Goal: Task Accomplishment & Management: Manage account settings

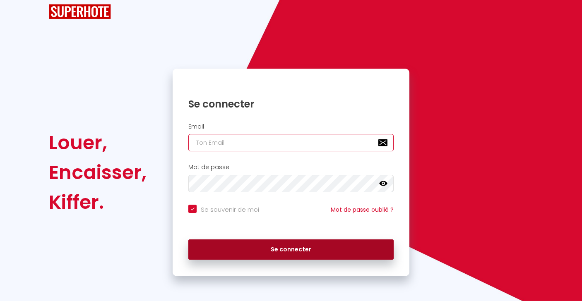
type input "[EMAIL_ADDRESS][DOMAIN_NAME]"
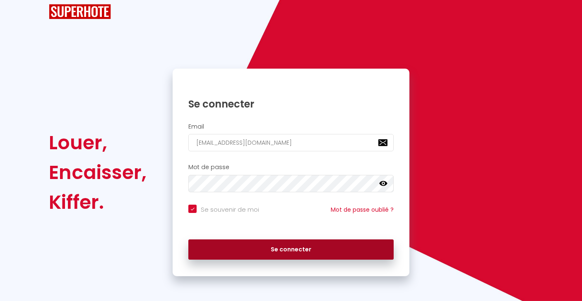
click at [260, 251] on button "Se connecter" at bounding box center [290, 250] width 205 height 21
checkbox input "true"
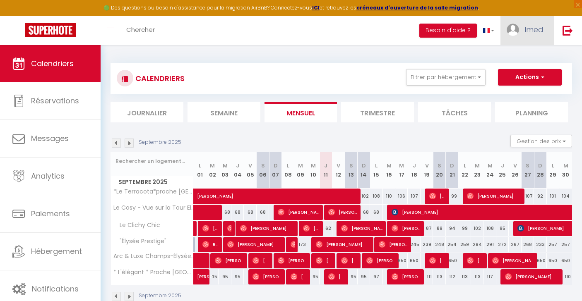
click at [530, 33] on span "Imed" at bounding box center [534, 29] width 19 height 10
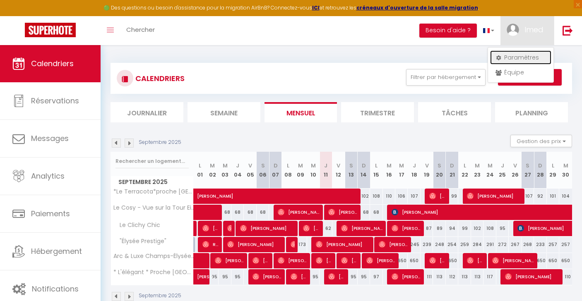
click at [525, 53] on link "Paramètres" at bounding box center [520, 58] width 61 height 14
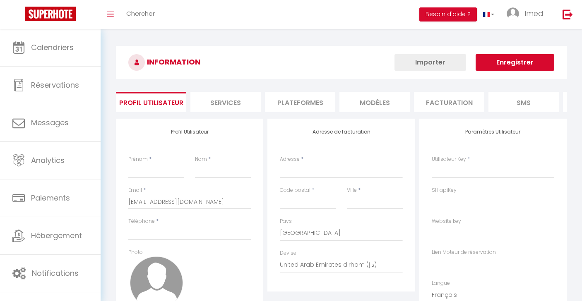
type input "Imed"
type input "Tei"
type input "0650835394"
type input "[STREET_ADDRESS]"
type input "95100"
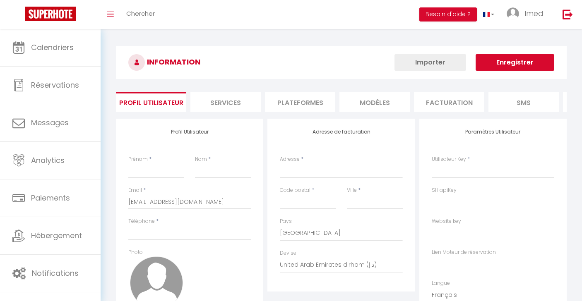
type input "[GEOGRAPHIC_DATA]"
select select "1"
select select "28"
type input "NVq5GqUmYK1vc74g2LBpeJTIc"
type input "KWdnfW4PBZJZLgJbEU5wu6Eog"
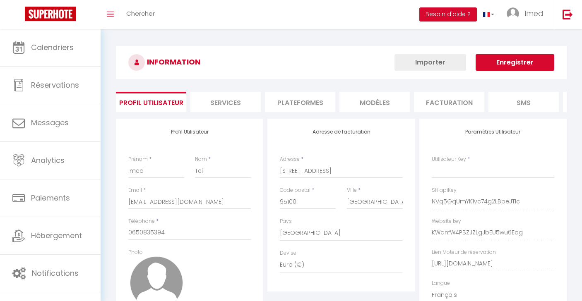
type input "NVq5GqUmYK1vc74g2LBpeJTIc"
type input "KWdnfW4PBZJZLgJbEU5wu6Eog"
type input "[URL][DOMAIN_NAME]"
select select "fr"
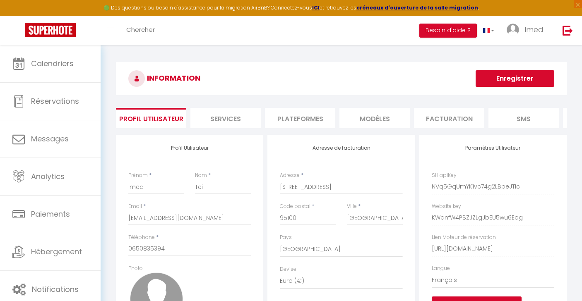
click at [306, 122] on li "Plateformes" at bounding box center [300, 118] width 70 height 20
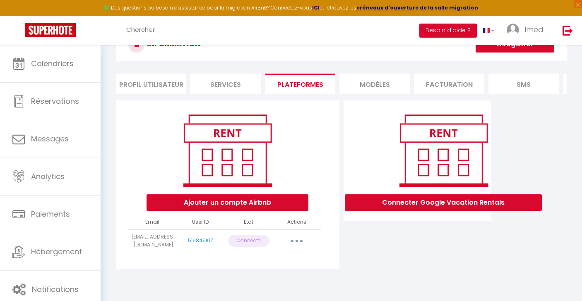
scroll to position [43, 0]
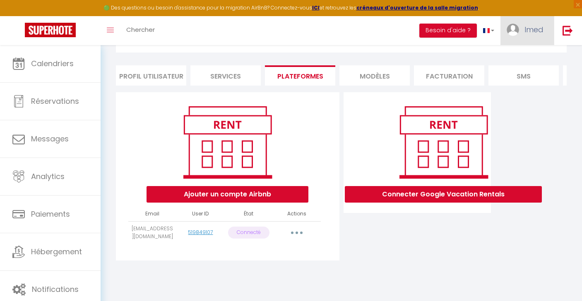
click at [530, 31] on span "Imed" at bounding box center [534, 29] width 19 height 10
click at [518, 58] on link "Paramètres" at bounding box center [520, 58] width 61 height 14
click at [299, 231] on button "button" at bounding box center [296, 233] width 23 height 13
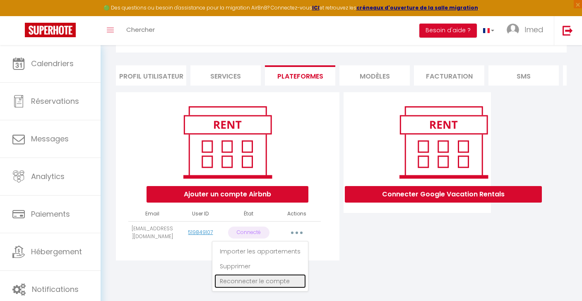
click at [273, 281] on link "Reconnecter le compte" at bounding box center [261, 282] width 92 height 14
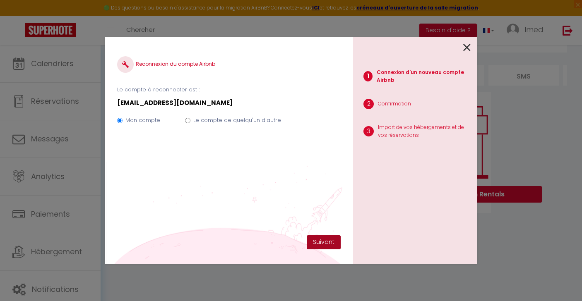
click at [322, 239] on button "Suivant" at bounding box center [324, 243] width 34 height 14
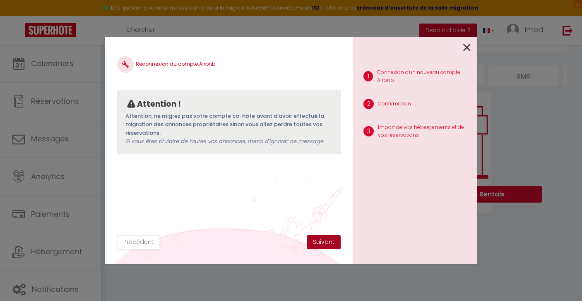
click at [322, 239] on button "Suivant" at bounding box center [324, 243] width 34 height 14
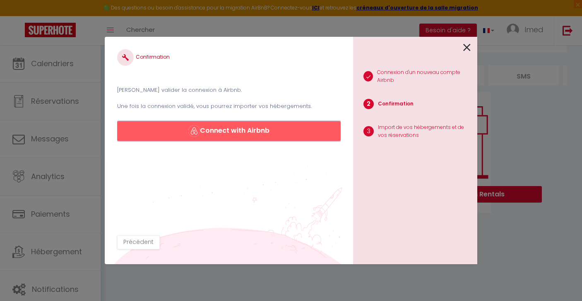
click at [299, 134] on button "Connect with Airbnb" at bounding box center [229, 131] width 224 height 20
click at [469, 45] on icon at bounding box center [466, 47] width 7 height 12
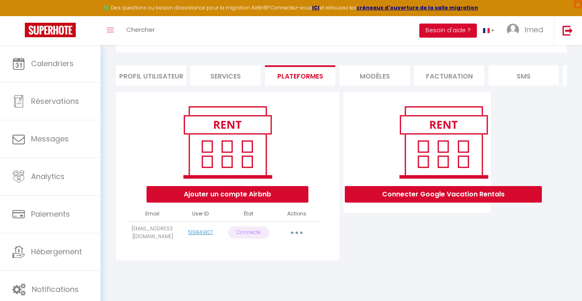
click at [297, 233] on icon "button" at bounding box center [297, 233] width 2 height 2
click at [364, 258] on div "Connecter Google Vacation Rentals" at bounding box center [418, 179] width 152 height 174
click at [254, 193] on button "Ajouter un compte Airbnb" at bounding box center [228, 194] width 162 height 17
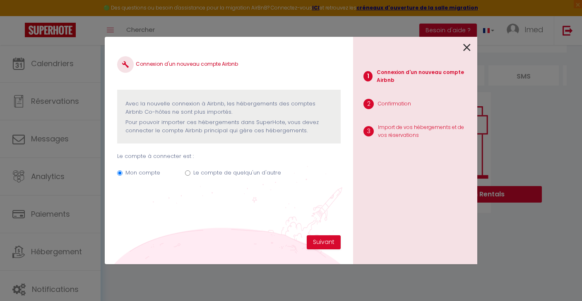
click at [245, 175] on label "Le compte de quelqu'un d'autre" at bounding box center [237, 173] width 88 height 8
click at [190, 175] on input "Le compte de quelqu'un d'autre" at bounding box center [187, 173] width 5 height 5
radio input "true"
radio input "false"
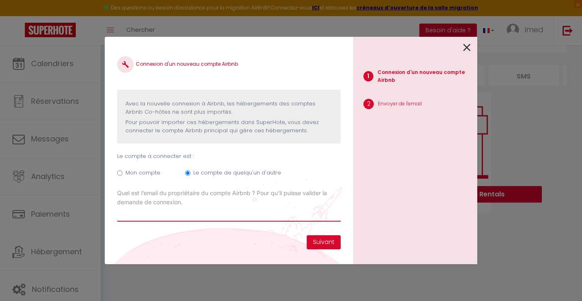
click at [194, 217] on input "Email connexion Airbnb" at bounding box center [229, 214] width 224 height 15
type input "airbnb75116@gmail.com"
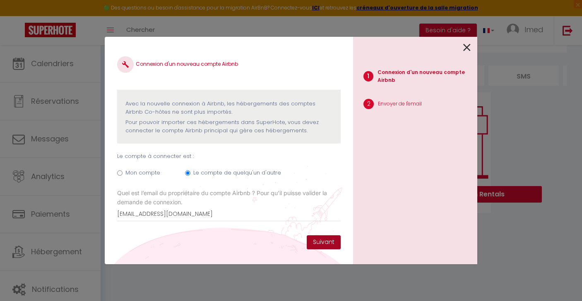
click at [338, 243] on button "Suivant" at bounding box center [324, 243] width 34 height 14
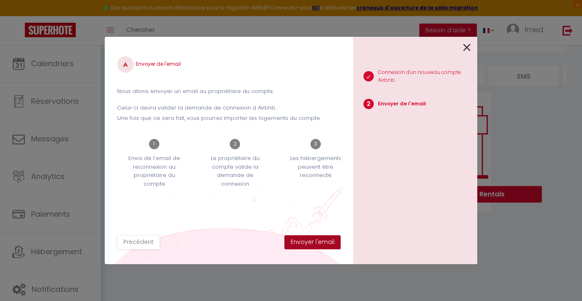
click at [326, 242] on button "Envoyer l'email" at bounding box center [312, 243] width 56 height 14
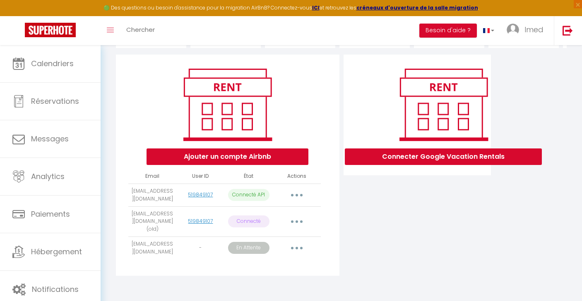
scroll to position [83, 0]
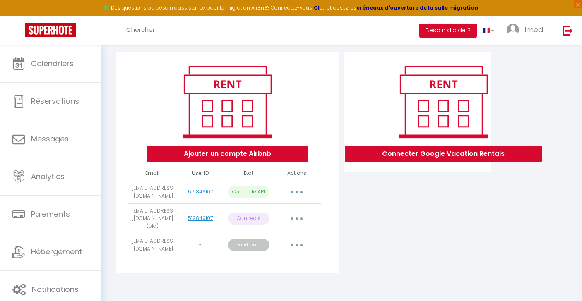
click at [294, 246] on button "button" at bounding box center [296, 245] width 23 height 13
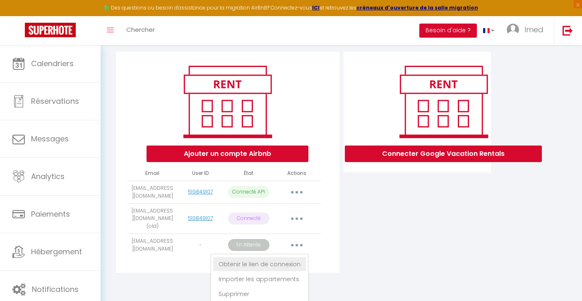
scroll to position [101, 0]
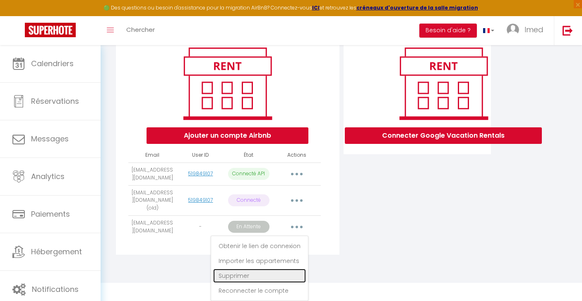
click at [251, 280] on link "Supprimer" at bounding box center [259, 276] width 93 height 14
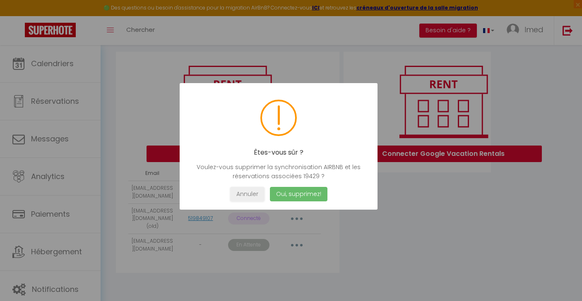
click at [300, 194] on button "Oui, supprimez!" at bounding box center [299, 194] width 58 height 14
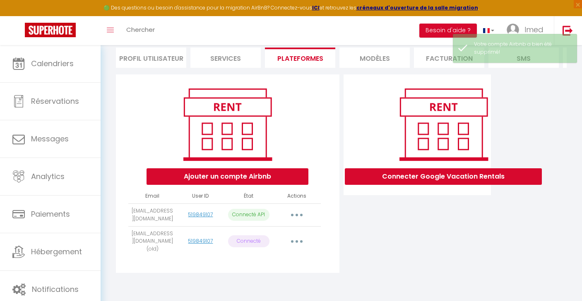
scroll to position [60, 0]
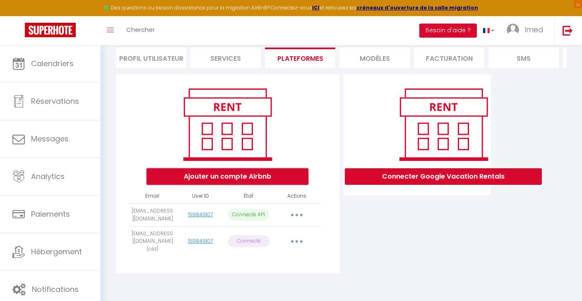
click at [285, 178] on button "Ajouter un compte Airbnb" at bounding box center [228, 177] width 162 height 17
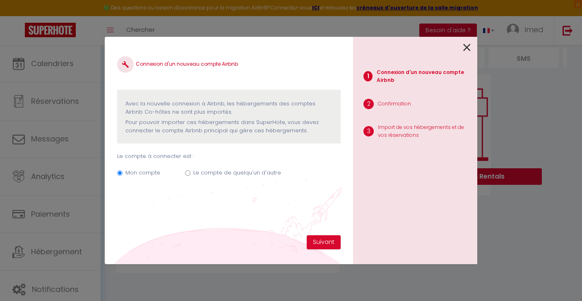
click at [267, 171] on label "Le compte de quelqu'un d'autre" at bounding box center [237, 173] width 88 height 8
click at [190, 171] on input "Le compte de quelqu'un d'autre" at bounding box center [187, 173] width 5 height 5
radio input "true"
radio input "false"
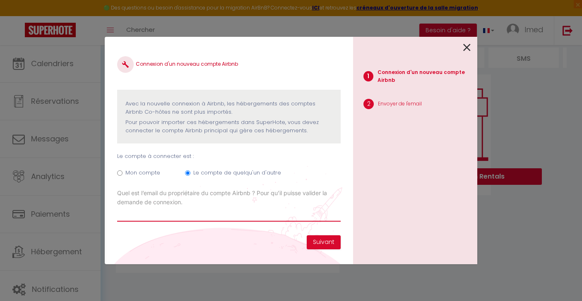
click at [282, 217] on input "Email connexion Airbnb" at bounding box center [229, 214] width 224 height 15
type input "airbnb75116@gmail.com"
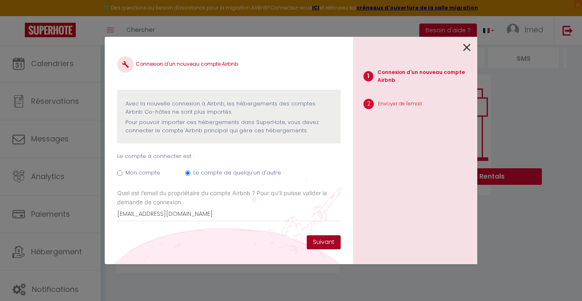
click at [332, 239] on button "Suivant" at bounding box center [324, 243] width 34 height 14
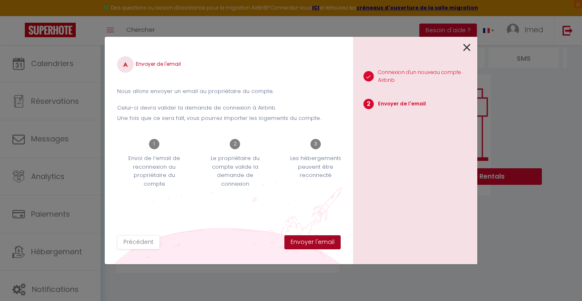
click at [330, 244] on button "Envoyer l'email" at bounding box center [312, 243] width 56 height 14
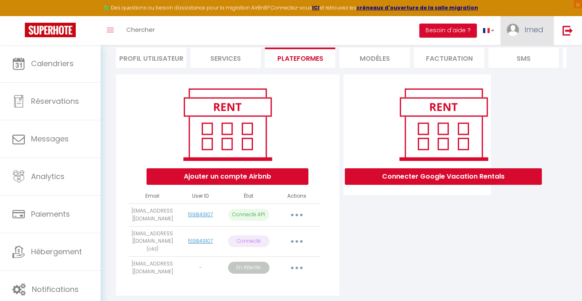
click at [538, 34] on span "Imed" at bounding box center [534, 29] width 19 height 10
click at [571, 31] on img at bounding box center [568, 30] width 10 height 10
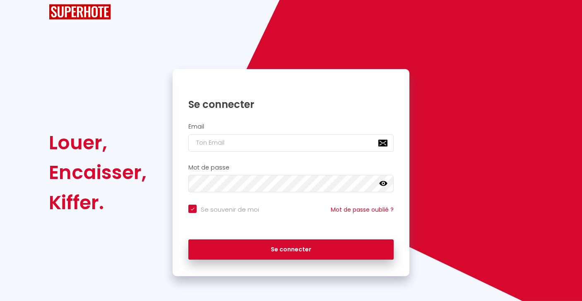
scroll to position [20, 0]
checkbox input "true"
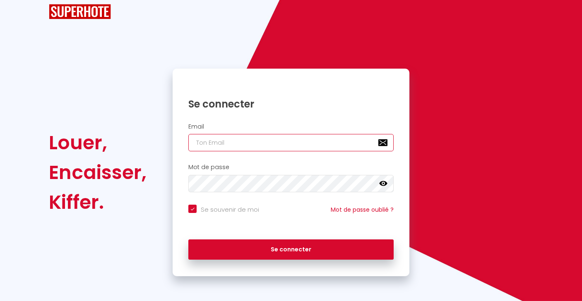
type input "[EMAIL_ADDRESS][DOMAIN_NAME]"
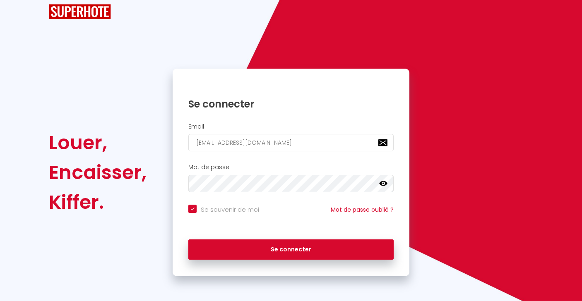
checkbox input "true"
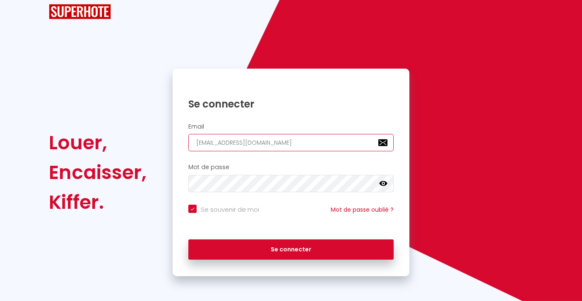
click at [303, 146] on input "[EMAIL_ADDRESS][DOMAIN_NAME]" at bounding box center [290, 142] width 205 height 17
type input "loc-assur@outlook."
checkbox input "true"
type input "loc-assur@outlook"
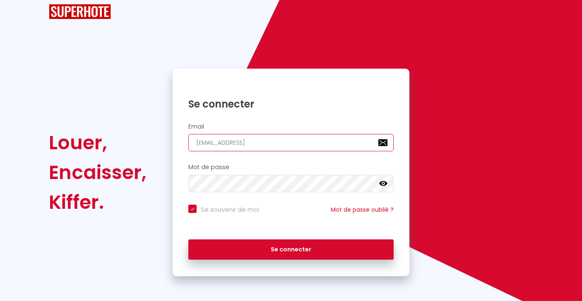
checkbox input "true"
type input "loc-assur@outloo"
checkbox input "true"
type input "loc-assur@outlo"
checkbox input "true"
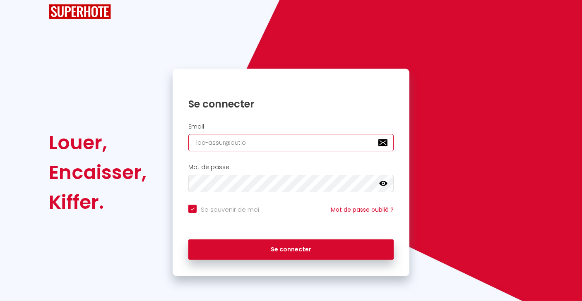
type input "loc-assur@outl"
checkbox input "true"
type input "loc-assur@out"
checkbox input "true"
type input "loc-assur@ou"
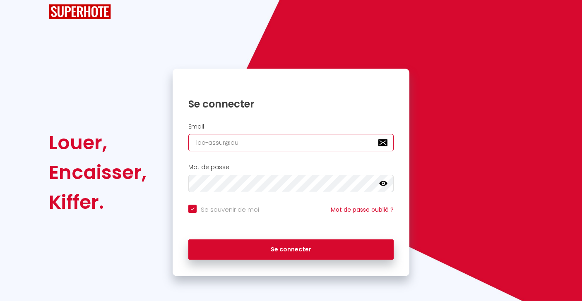
checkbox input "true"
type input "loc-assur@o"
checkbox input "true"
type input "loc-assur@"
checkbox input "true"
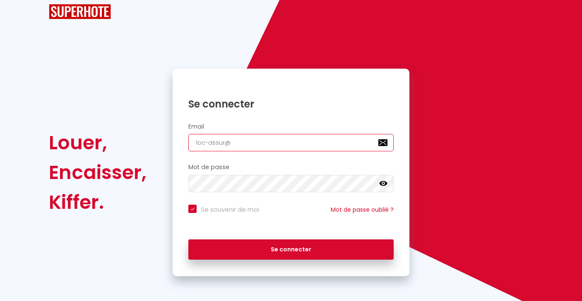
type input "loc-assur"
checkbox input "true"
type input "loc-assu"
checkbox input "true"
type input "loc-ass"
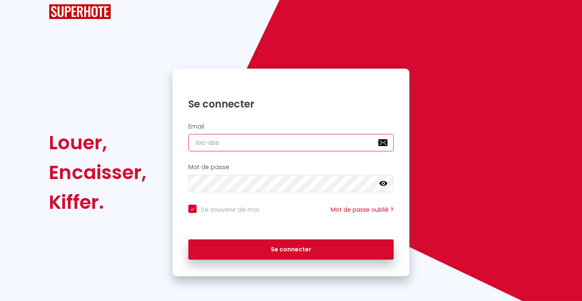
checkbox input "true"
type input "loc-as"
checkbox input "true"
type input "loc-a"
checkbox input "true"
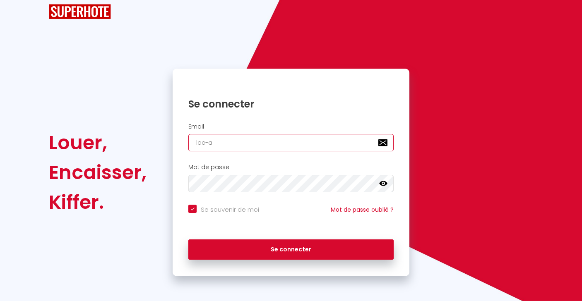
type input "loc-"
checkbox input "true"
type input "loc"
checkbox input "true"
type input "lo"
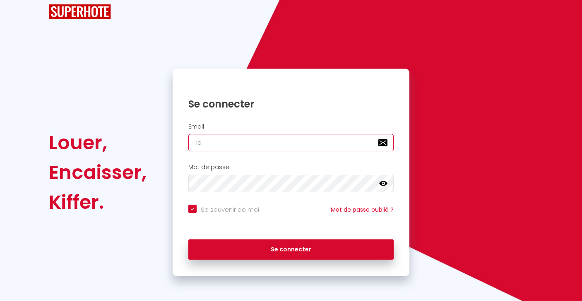
checkbox input "true"
type input "l"
checkbox input "true"
type input "a"
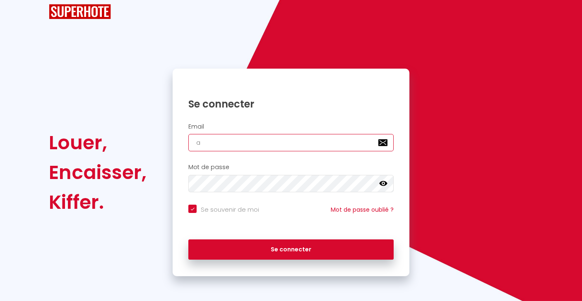
checkbox input "true"
type input "ai"
checkbox input "true"
type input "air"
checkbox input "true"
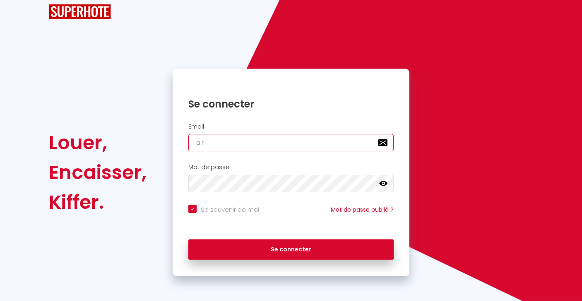
type input "airb"
checkbox input "true"
type input "airbn"
checkbox input "true"
type input "airbnb"
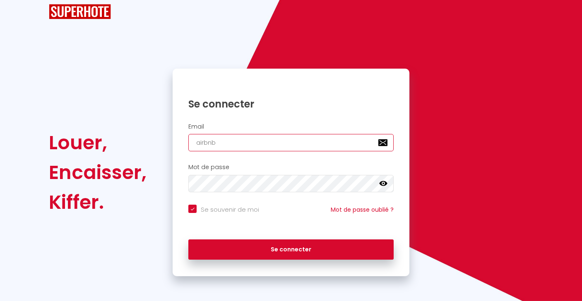
checkbox input "true"
type input "airbnb7"
checkbox input "true"
type input "airbnb75"
checkbox input "true"
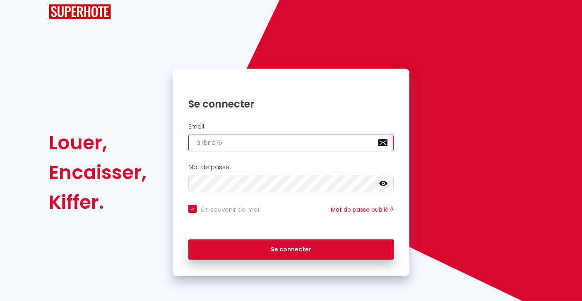
type input "airbnb751"
checkbox input "true"
type input "airbnb7511"
checkbox input "true"
type input "airbnb75116"
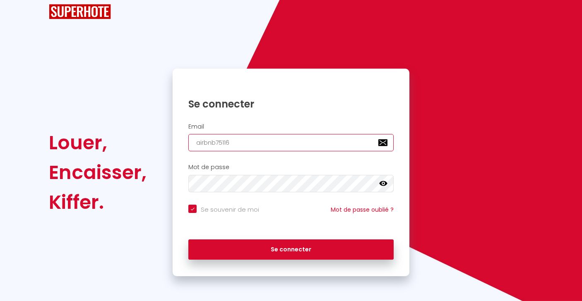
checkbox input "true"
type input "airbnb75116@"
checkbox input "true"
type input "airbnb75116@g"
checkbox input "true"
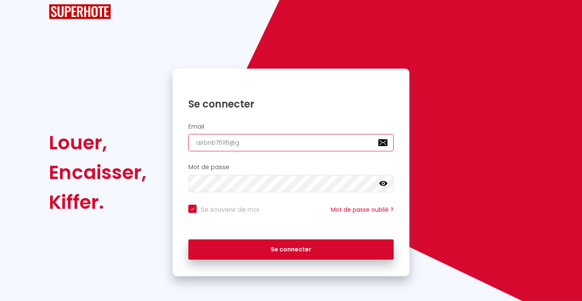
type input "airbnb75116@gm"
checkbox input "true"
type input "airbnb75116@gma"
checkbox input "true"
type input "airbnb75116@gmai"
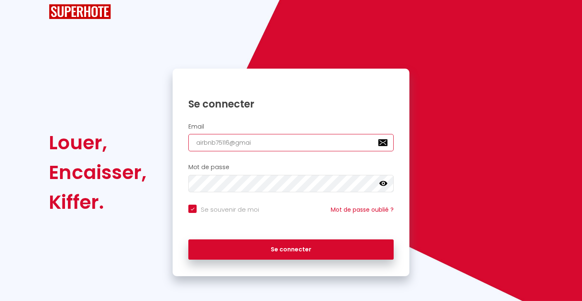
checkbox input "true"
type input "airbnb75116@gmail"
checkbox input "true"
type input "airbnb75116@gmail."
checkbox input "true"
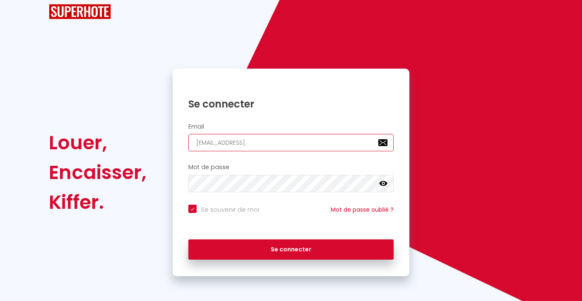
type input "airbnb75116@gmail.c"
checkbox input "true"
type input "airbnb75116@gmail.co"
checkbox input "true"
type input "airbnb75116@gmail.com"
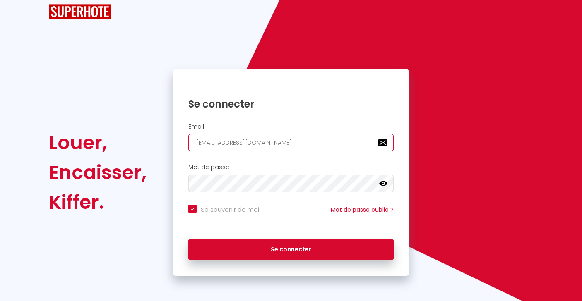
checkbox input "true"
type input "airbnb75116@gmail.com"
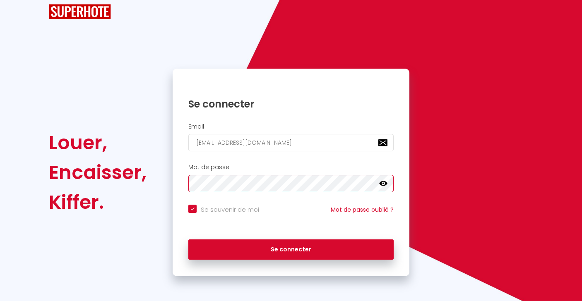
click at [188, 240] on button "Se connecter" at bounding box center [290, 250] width 205 height 21
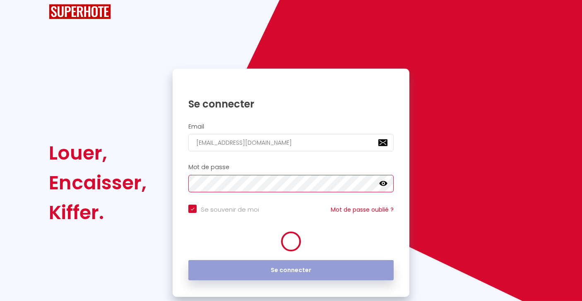
checkbox input "true"
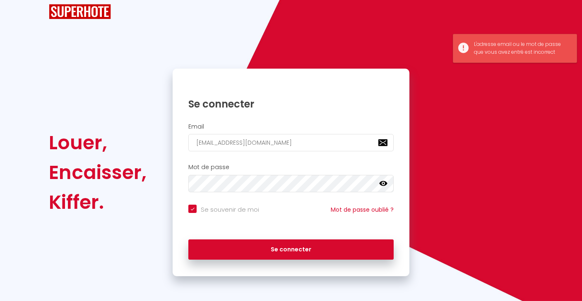
click at [383, 188] on icon at bounding box center [383, 184] width 8 height 8
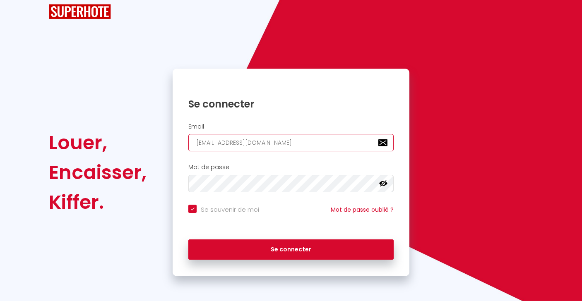
click at [347, 142] on input "airbnb75116@gmail.com" at bounding box center [290, 142] width 205 height 17
checkbox input "true"
type input "[EMAIL_ADDRESS][DOMAIN_NAME]"
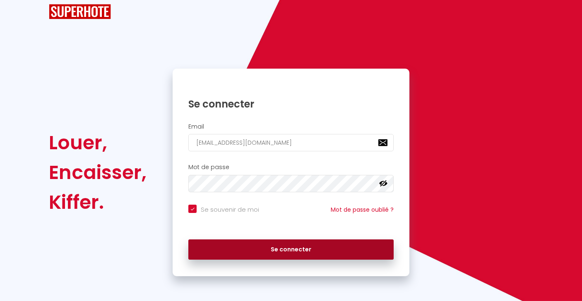
click at [258, 251] on button "Se connecter" at bounding box center [290, 250] width 205 height 21
checkbox input "true"
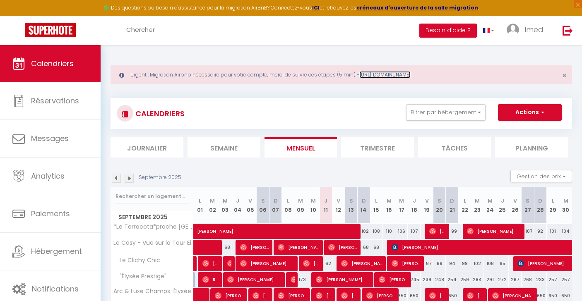
click at [396, 74] on link "https://superhote.com/migration-airbnb" at bounding box center [384, 74] width 51 height 7
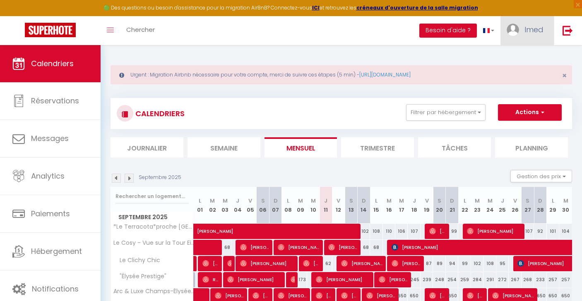
click at [541, 29] on span "Imed" at bounding box center [534, 29] width 19 height 10
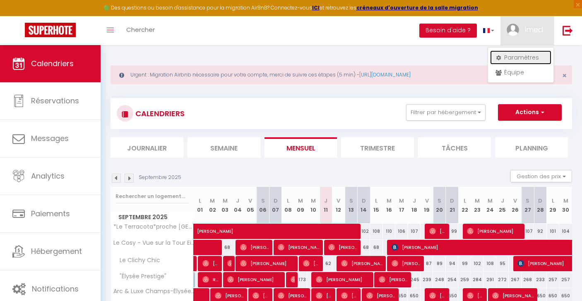
click at [526, 60] on link "Paramètres" at bounding box center [520, 58] width 61 height 14
select select "fr"
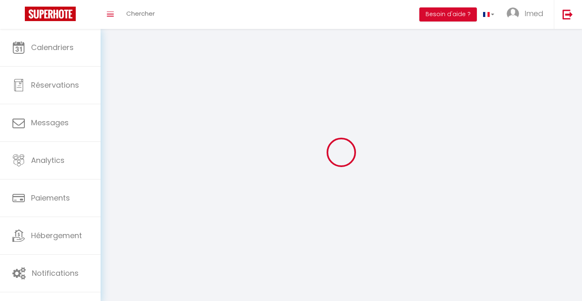
type input "Imed"
type input "Tei"
type input "0650835394"
type input "[STREET_ADDRESS]"
type input "95100"
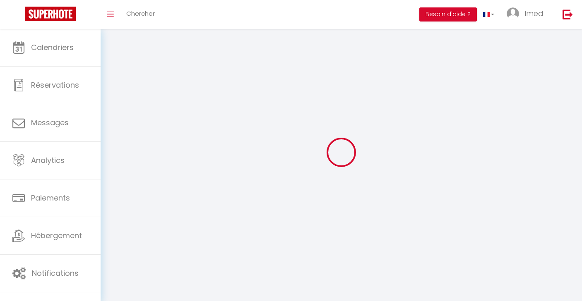
type input "[GEOGRAPHIC_DATA]"
type input "NVq5GqUmYK1vc74g2LBpeJTIc"
type input "KWdnfW4PBZJZLgJbEU5wu6Eog"
select select "28"
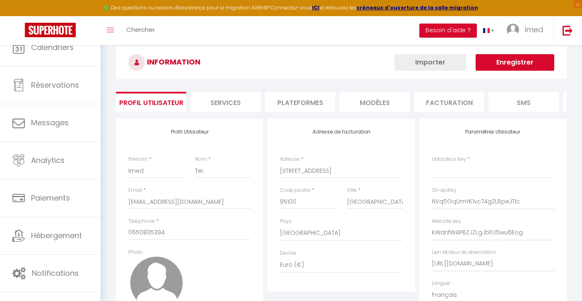
type input "NVq5GqUmYK1vc74g2LBpeJTIc"
type input "KWdnfW4PBZJZLgJbEU5wu6Eog"
type input "[URL][DOMAIN_NAME]"
select select "fr"
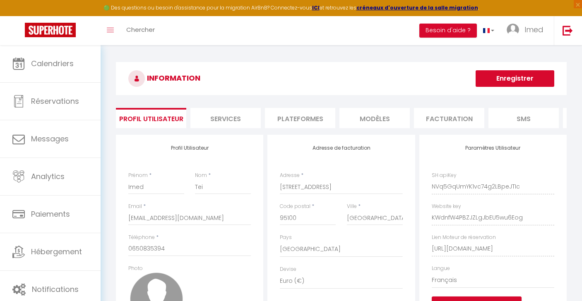
click at [296, 119] on li "Plateformes" at bounding box center [300, 118] width 70 height 20
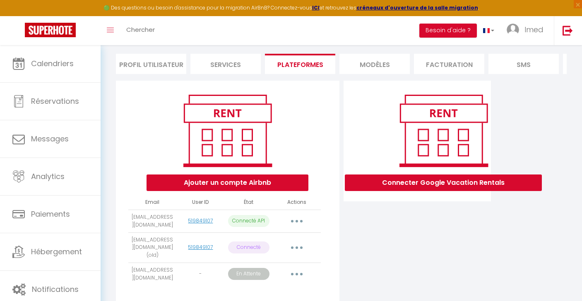
scroll to position [83, 0]
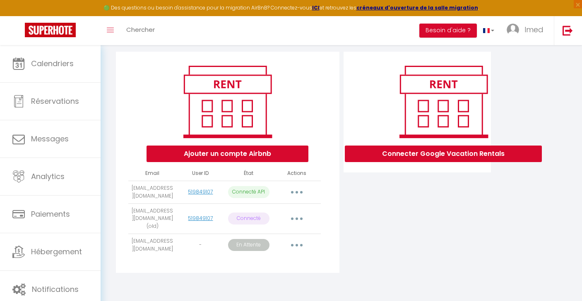
click at [294, 243] on button "button" at bounding box center [296, 245] width 23 height 13
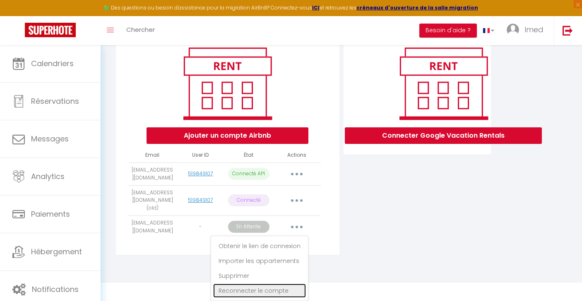
click at [283, 289] on link "Reconnecter le compte" at bounding box center [259, 291] width 93 height 14
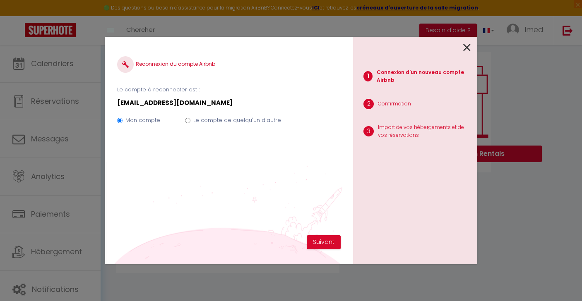
scroll to position [83, 0]
click at [265, 116] on div "Mon compte Le compte de quelqu'un d'autre" at bounding box center [229, 122] width 224 height 28
click at [264, 122] on label "Le compte de quelqu'un d'autre" at bounding box center [237, 120] width 88 height 8
click at [190, 122] on input "Le compte de quelqu'un d'autre" at bounding box center [187, 120] width 5 height 5
radio input "true"
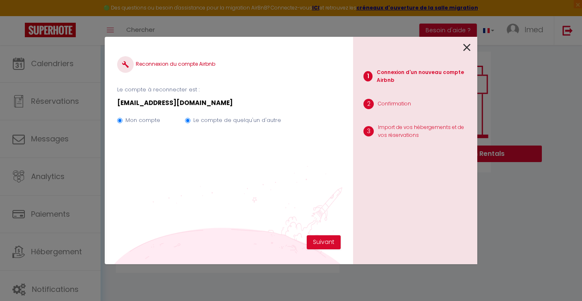
radio input "false"
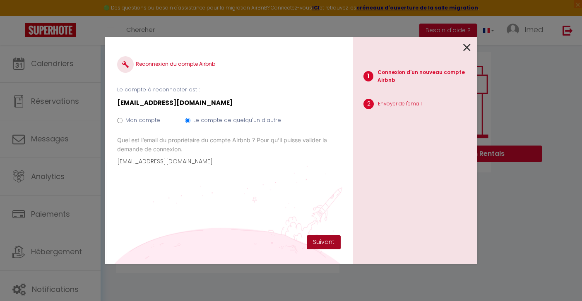
click at [325, 247] on button "Suivant" at bounding box center [324, 243] width 34 height 14
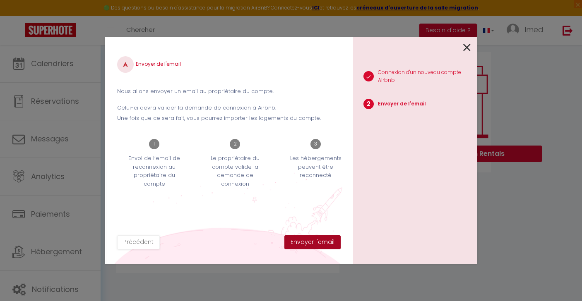
click at [325, 247] on button "Envoyer l'email" at bounding box center [312, 243] width 56 height 14
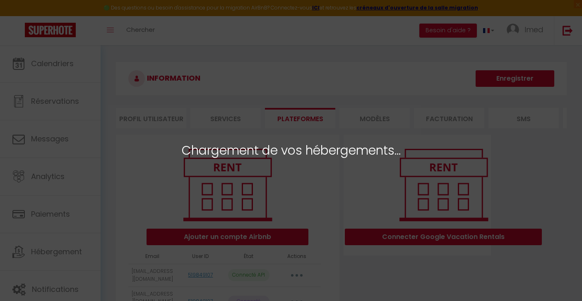
select select
select select "49650"
select select
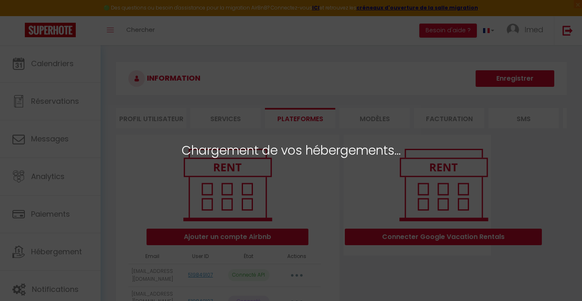
select select
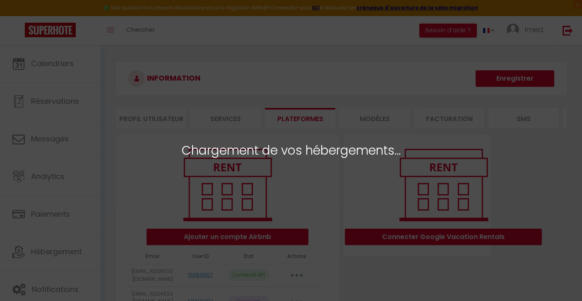
select select "49928"
select select
select select "49434"
